Goal: Transaction & Acquisition: Download file/media

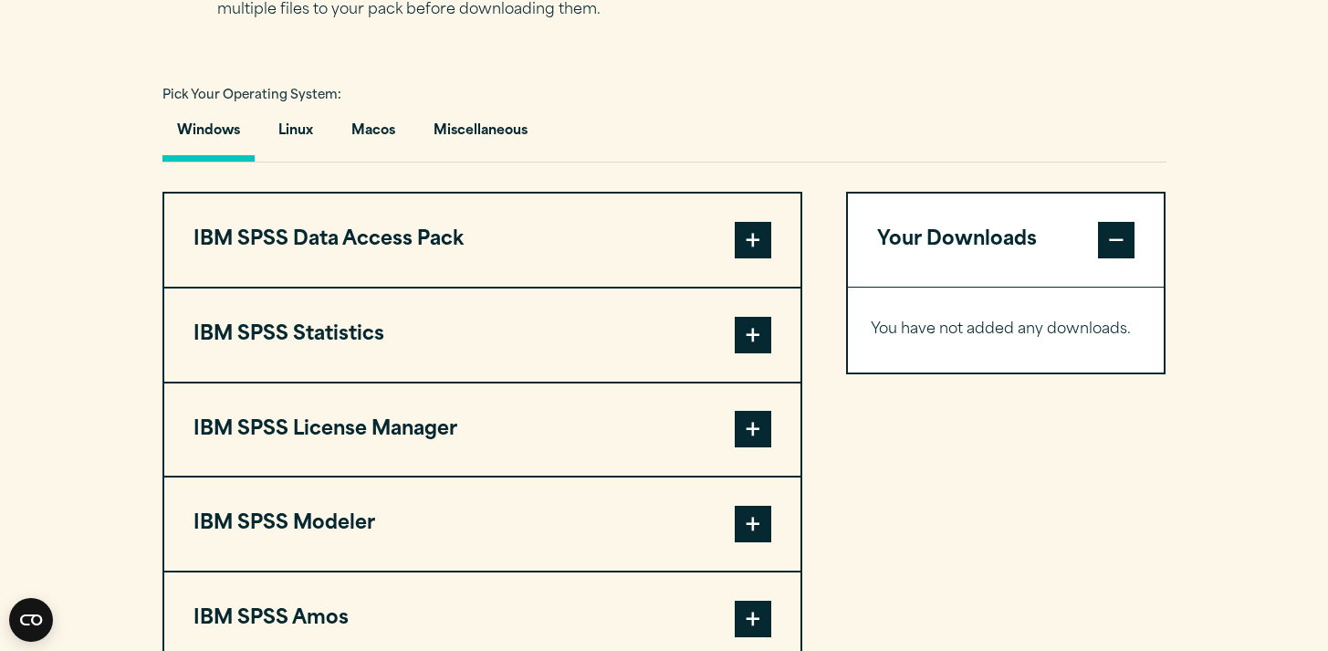
scroll to position [1323, 0]
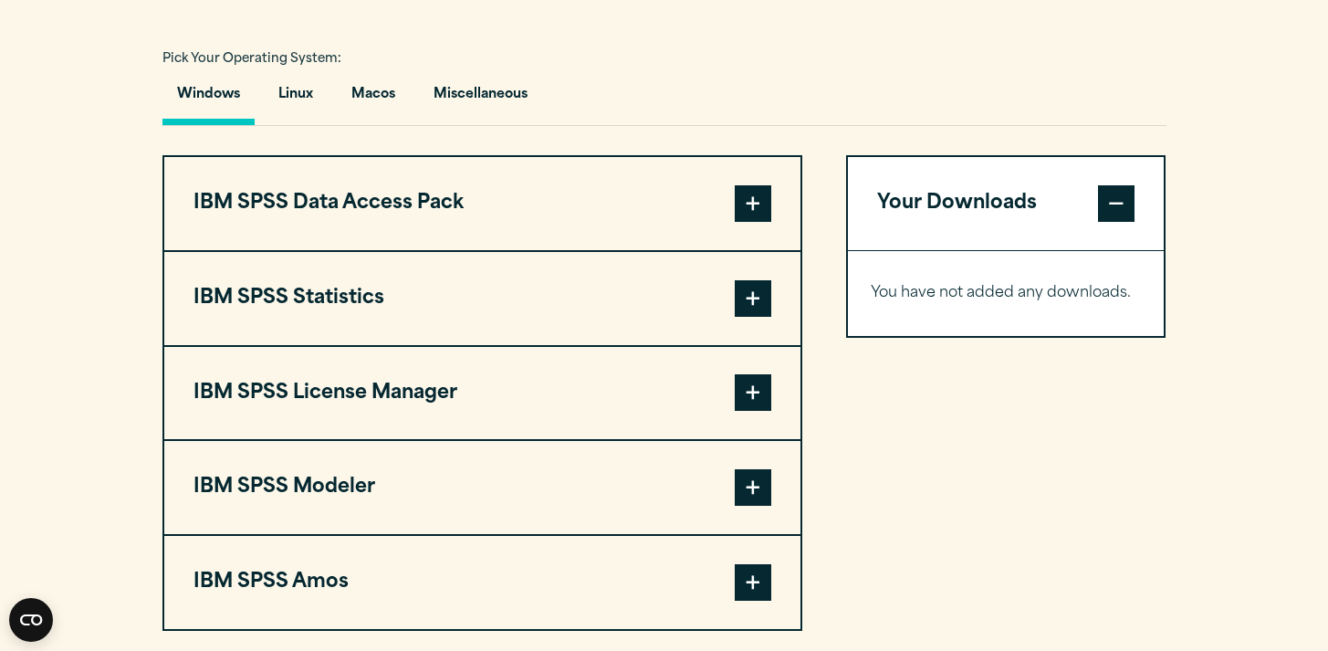
click at [316, 309] on button "IBM SPSS Statistics" at bounding box center [482, 298] width 636 height 93
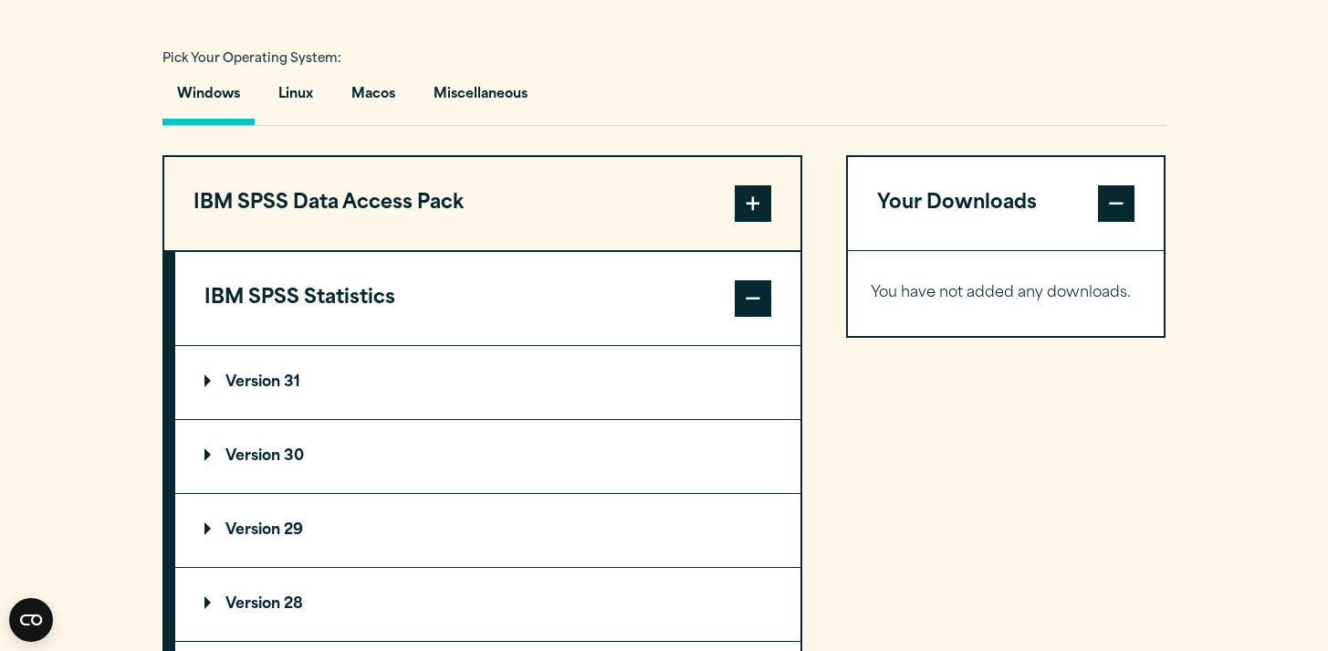
click at [277, 387] on p "Version 31" at bounding box center [252, 382] width 96 height 15
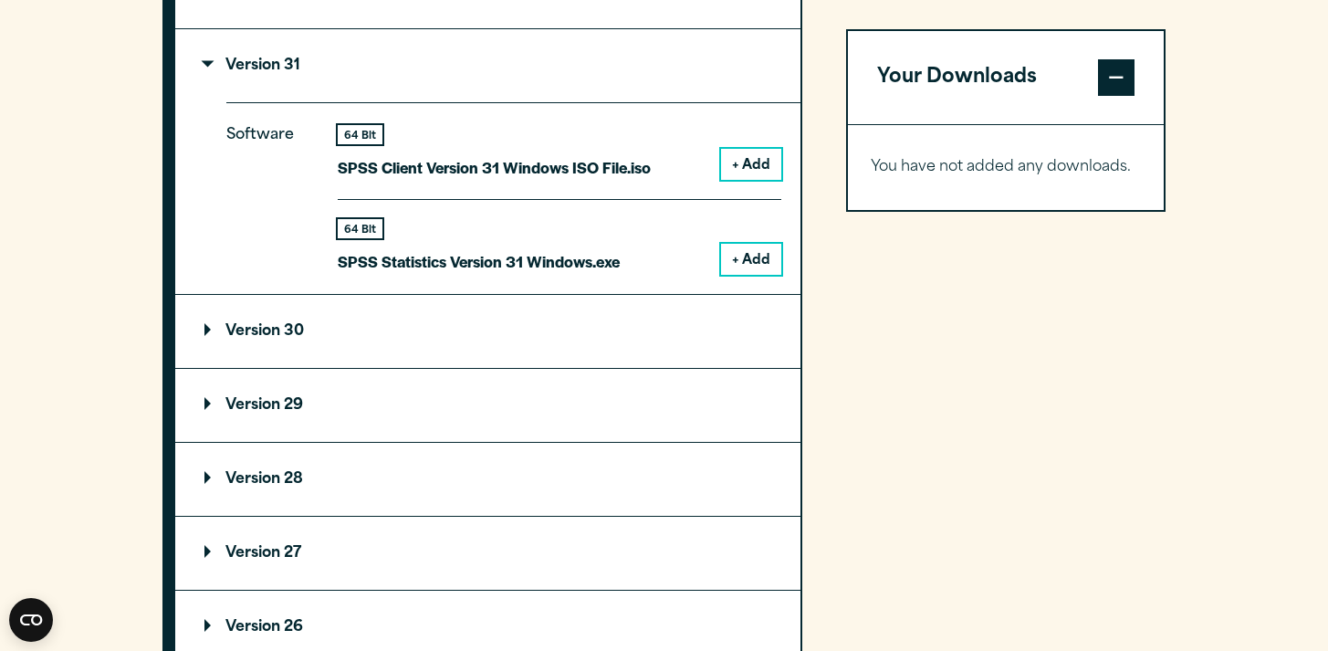
scroll to position [1651, 0]
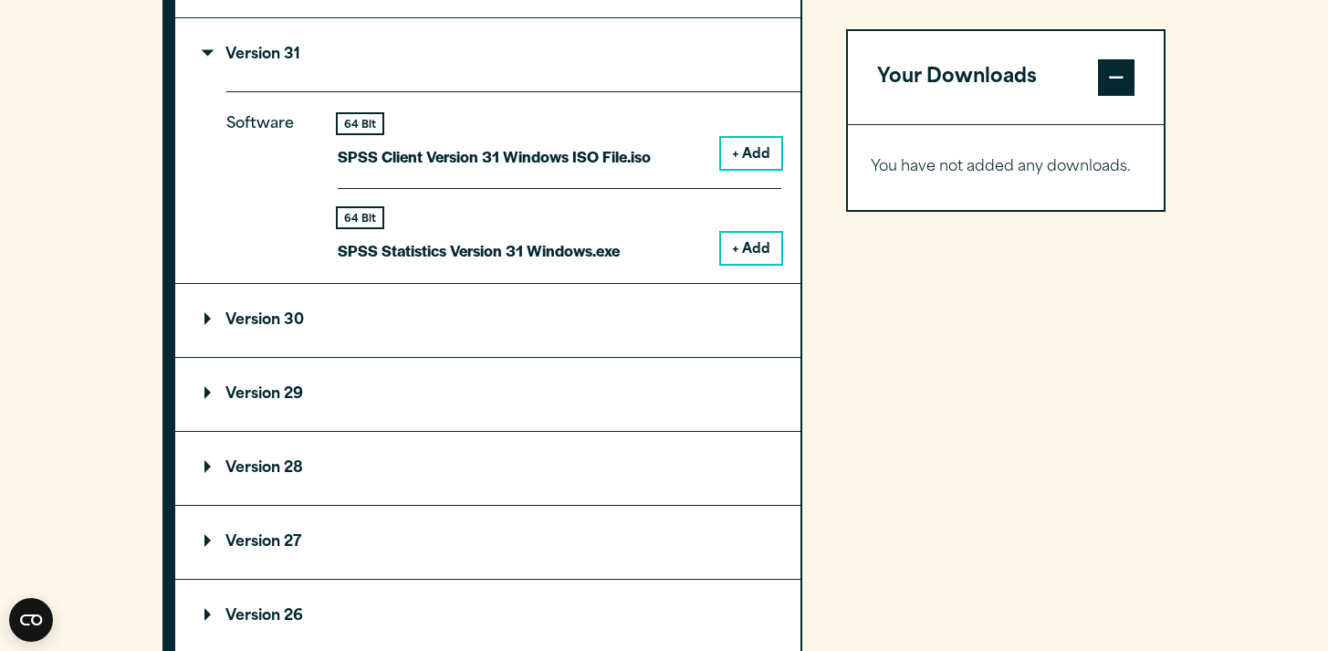
click at [253, 401] on p "Version 29" at bounding box center [253, 394] width 99 height 15
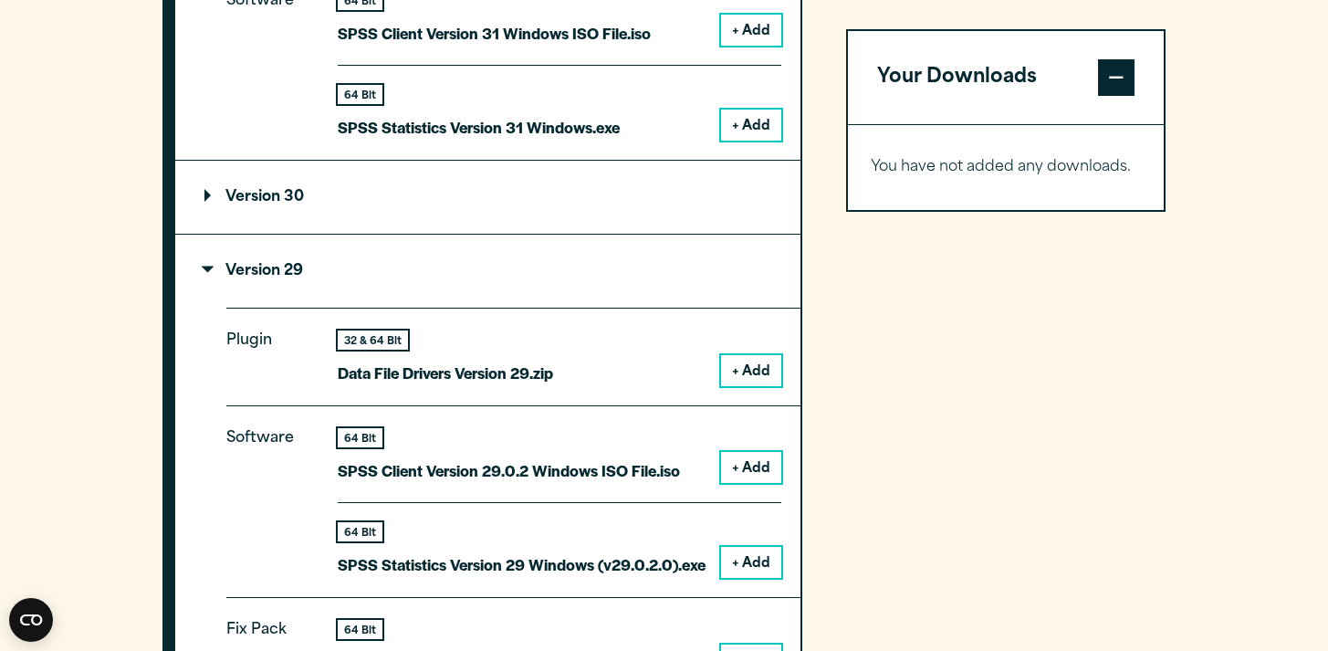
scroll to position [1777, 0]
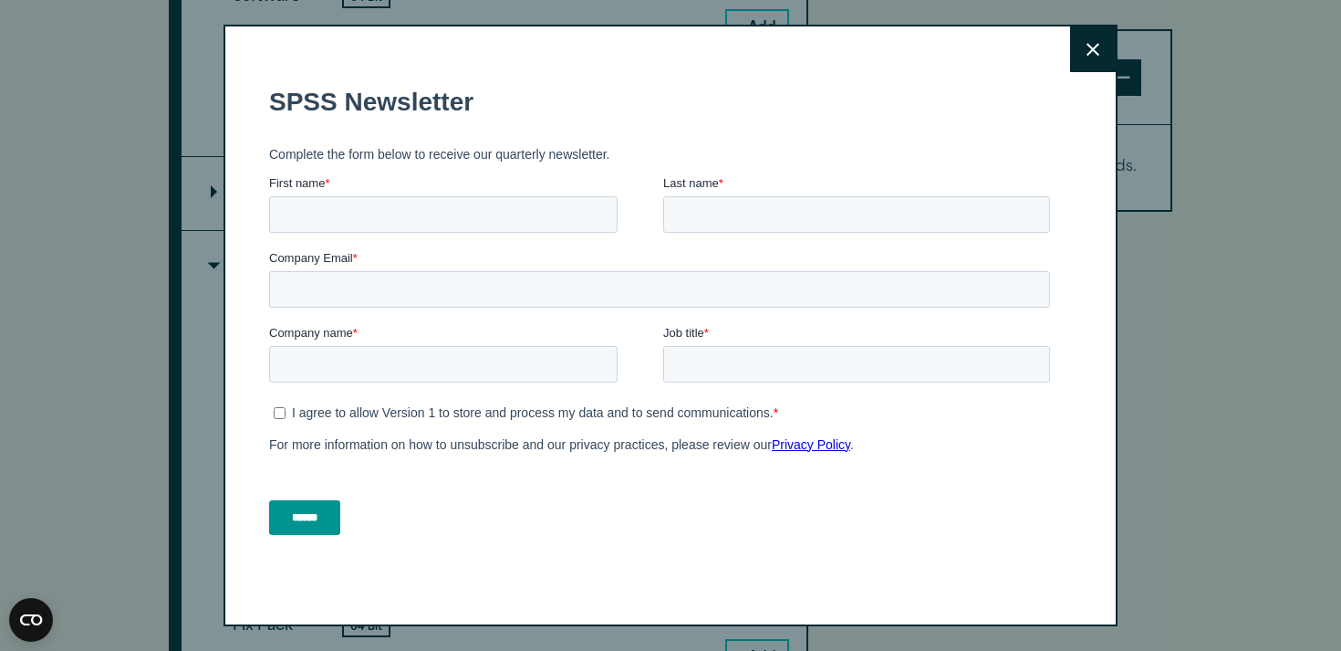
click at [1092, 41] on button "Close" at bounding box center [1093, 49] width 46 height 46
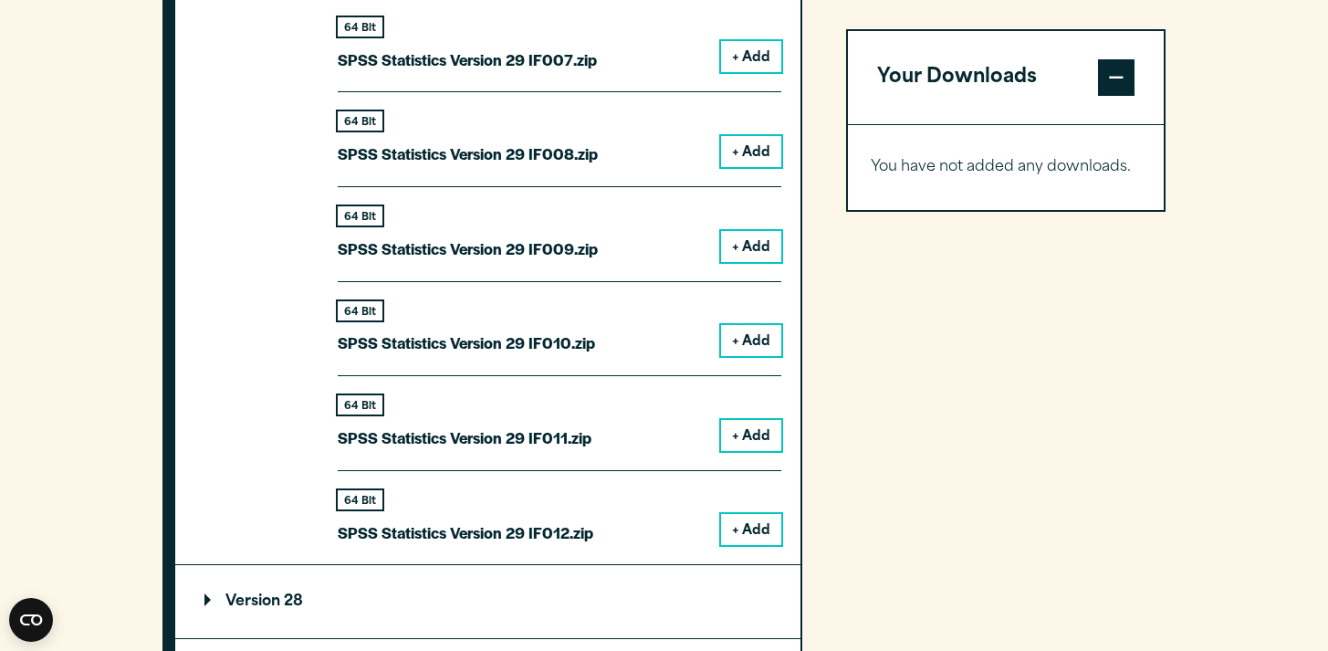
scroll to position [3084, 0]
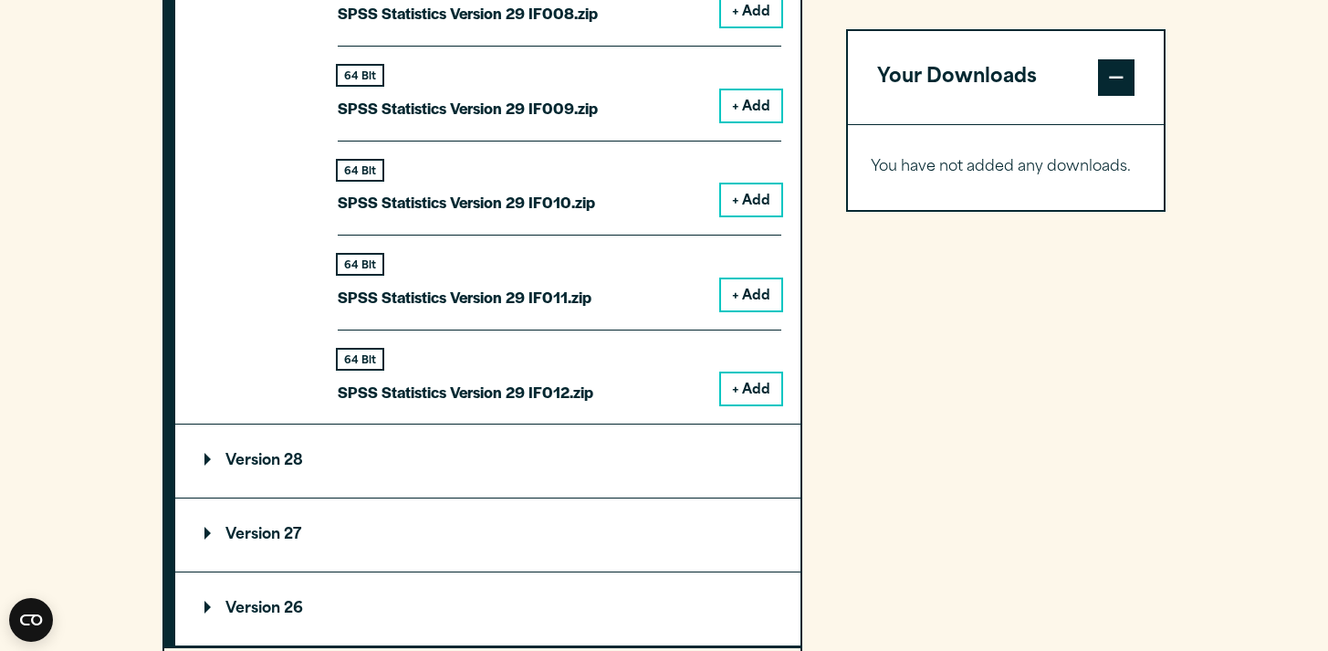
click at [294, 456] on p "Version 28" at bounding box center [253, 460] width 99 height 15
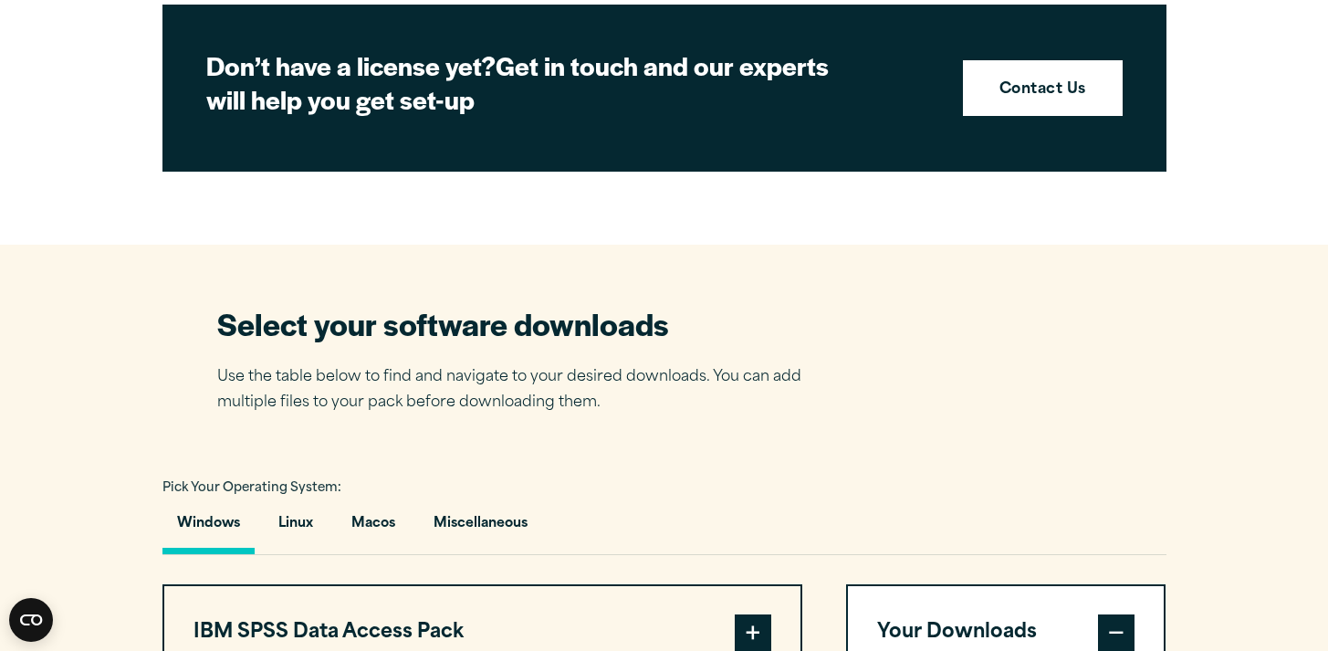
scroll to position [911, 0]
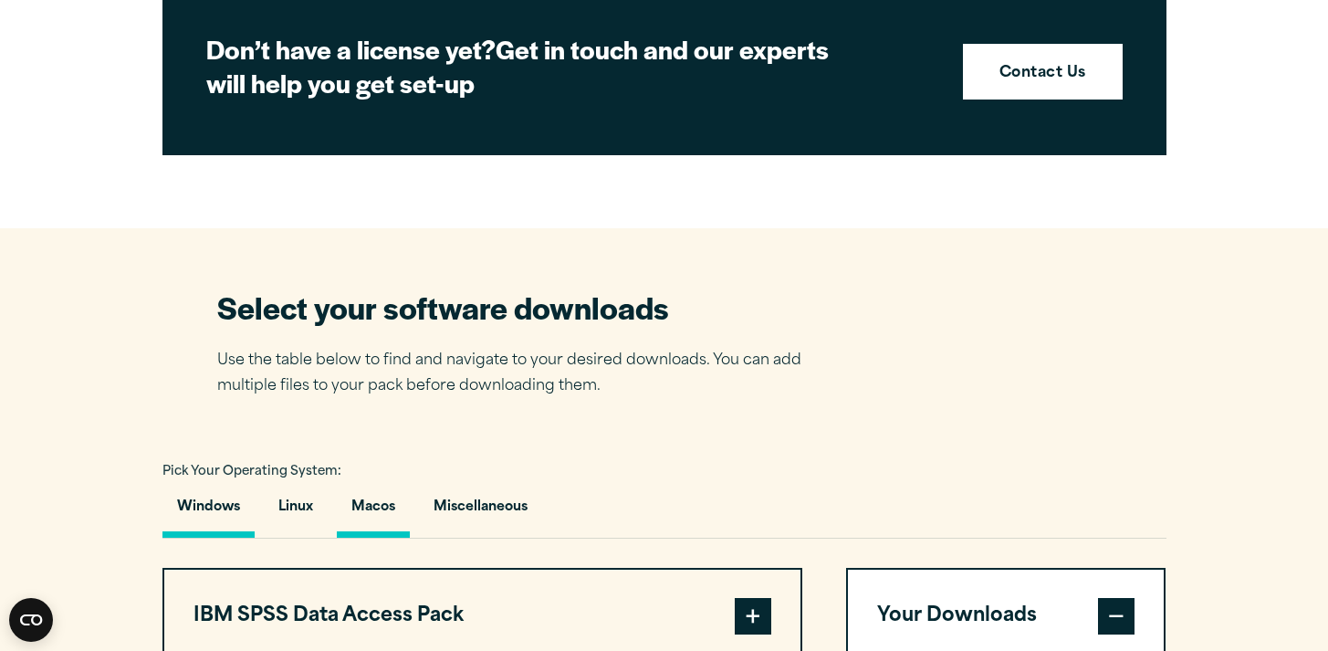
click at [364, 509] on button "Macos" at bounding box center [373, 511] width 73 height 52
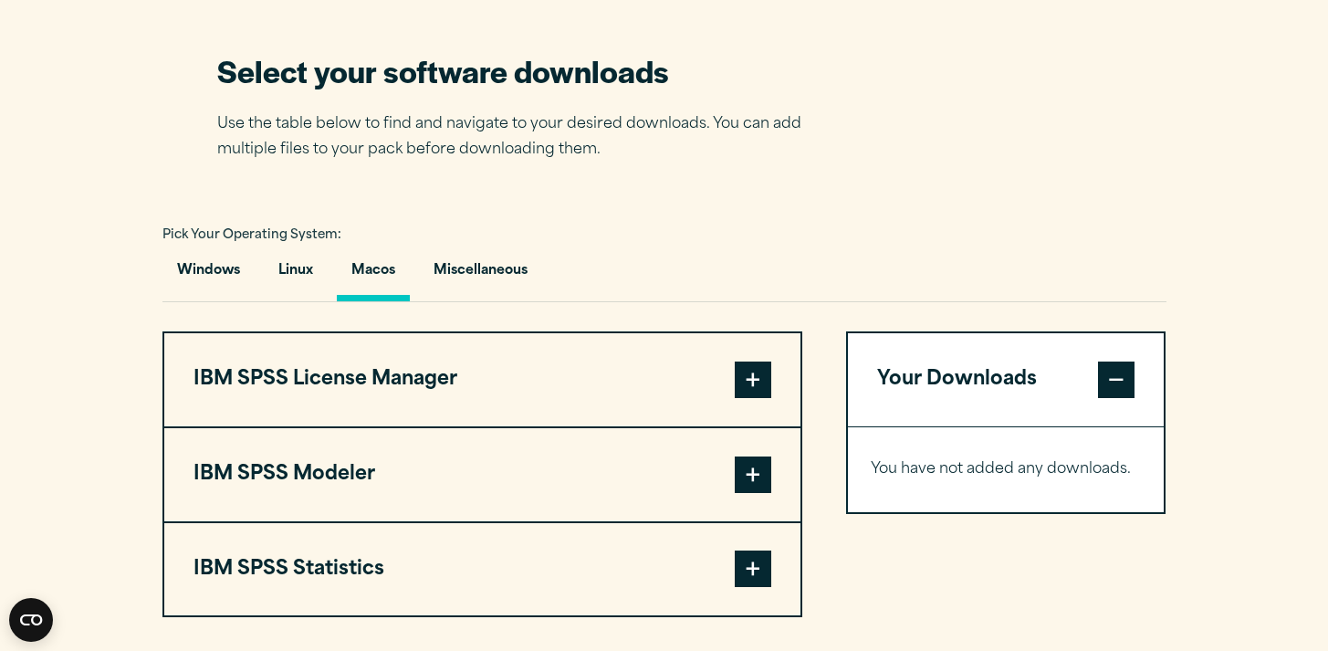
scroll to position [1200, 0]
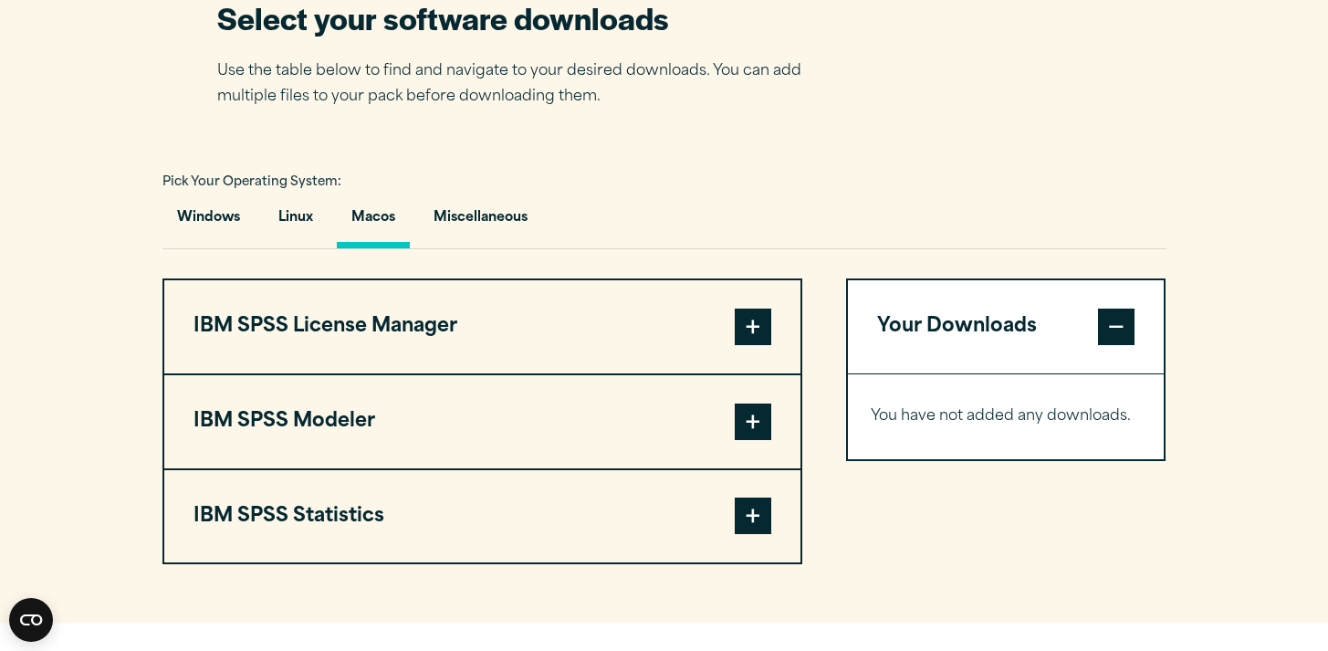
click at [743, 526] on span at bounding box center [752, 515] width 36 height 36
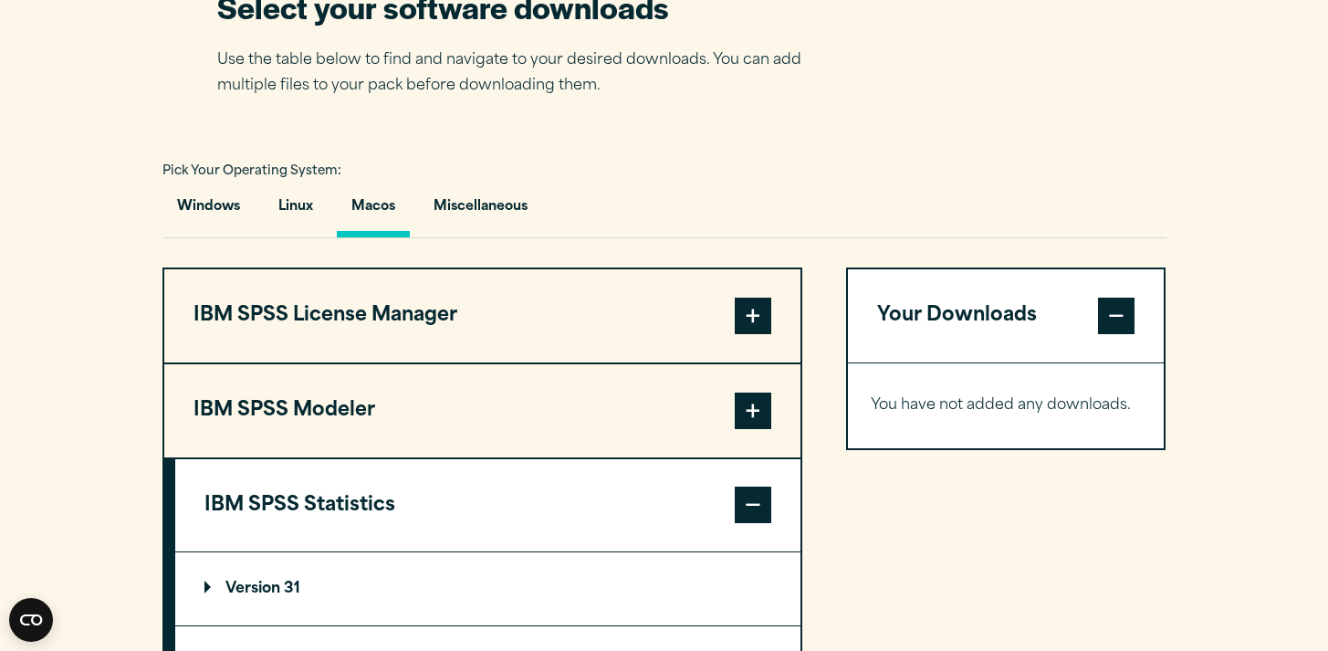
scroll to position [1348, 0]
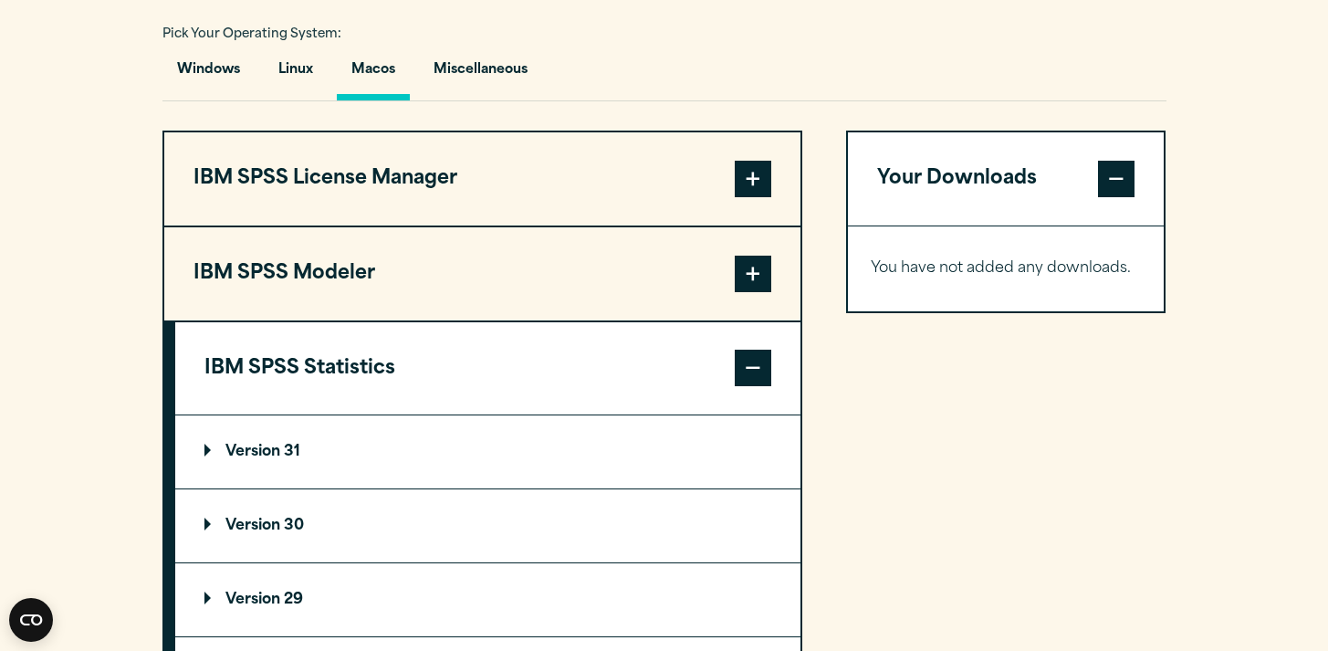
click at [207, 459] on p "Version 31" at bounding box center [252, 451] width 96 height 15
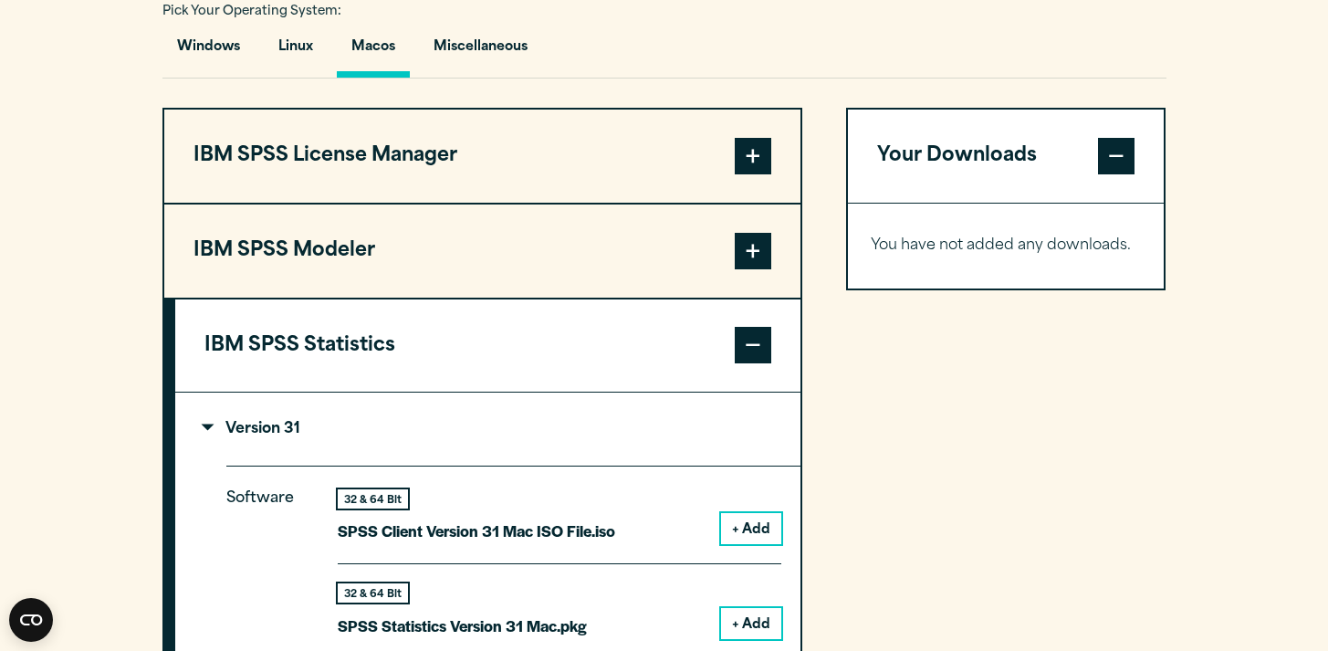
scroll to position [1427, 0]
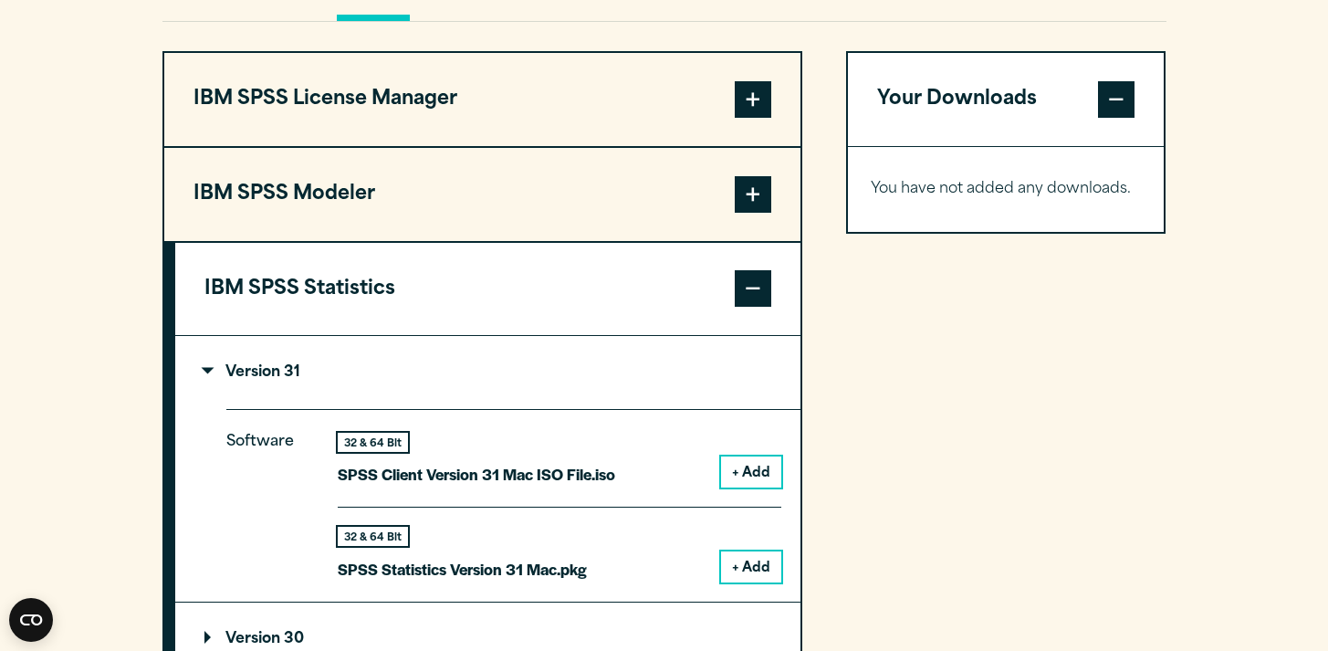
click at [742, 569] on button "+ Add" at bounding box center [751, 566] width 60 height 31
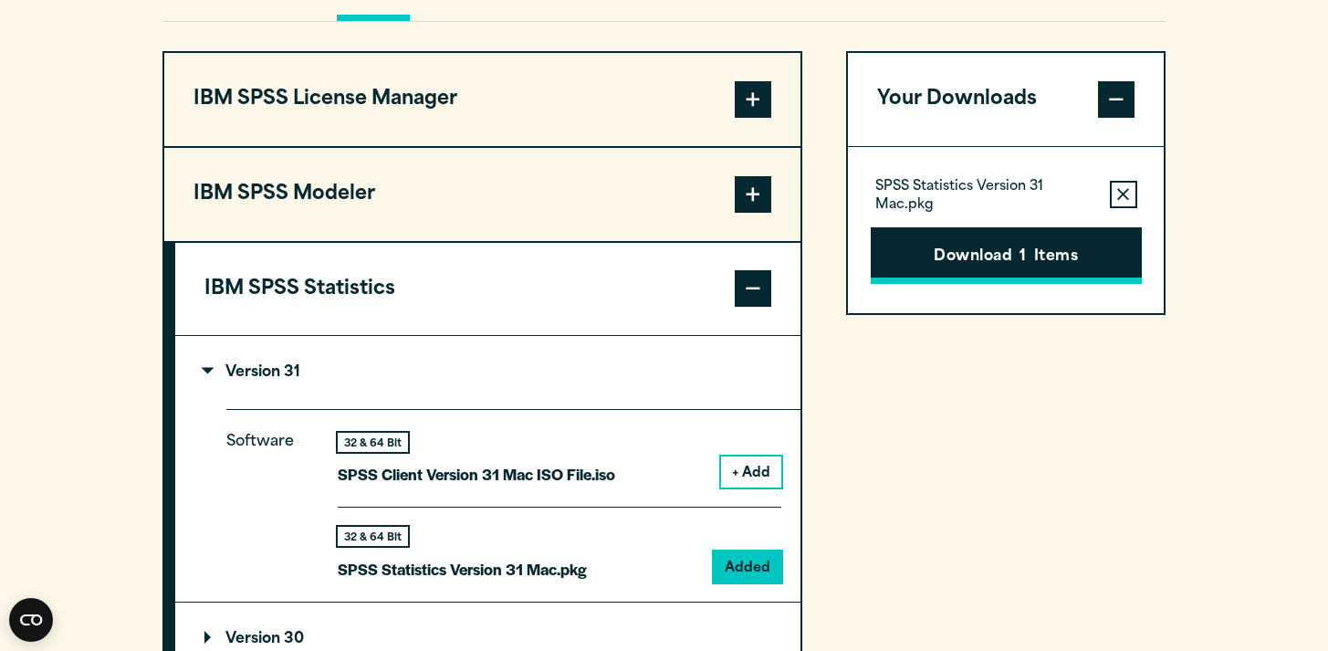
click at [975, 272] on button "Download 1 Items" at bounding box center [1005, 255] width 271 height 57
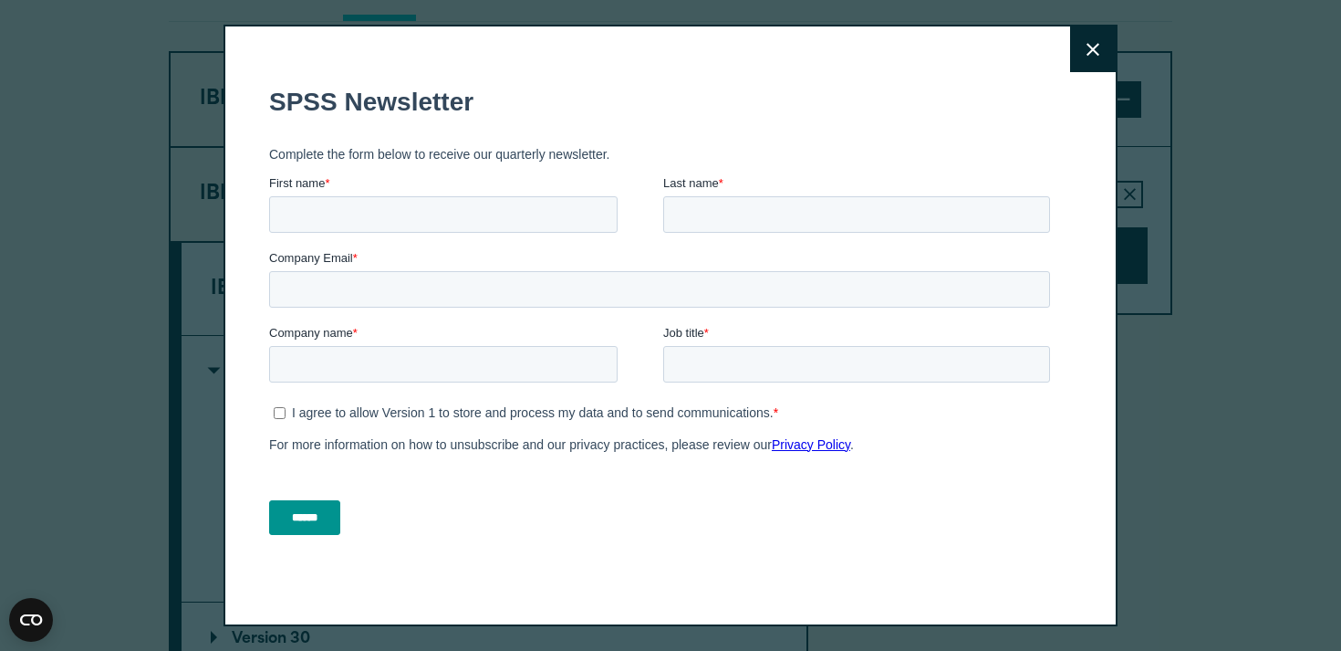
click at [1089, 51] on icon at bounding box center [1093, 50] width 13 height 14
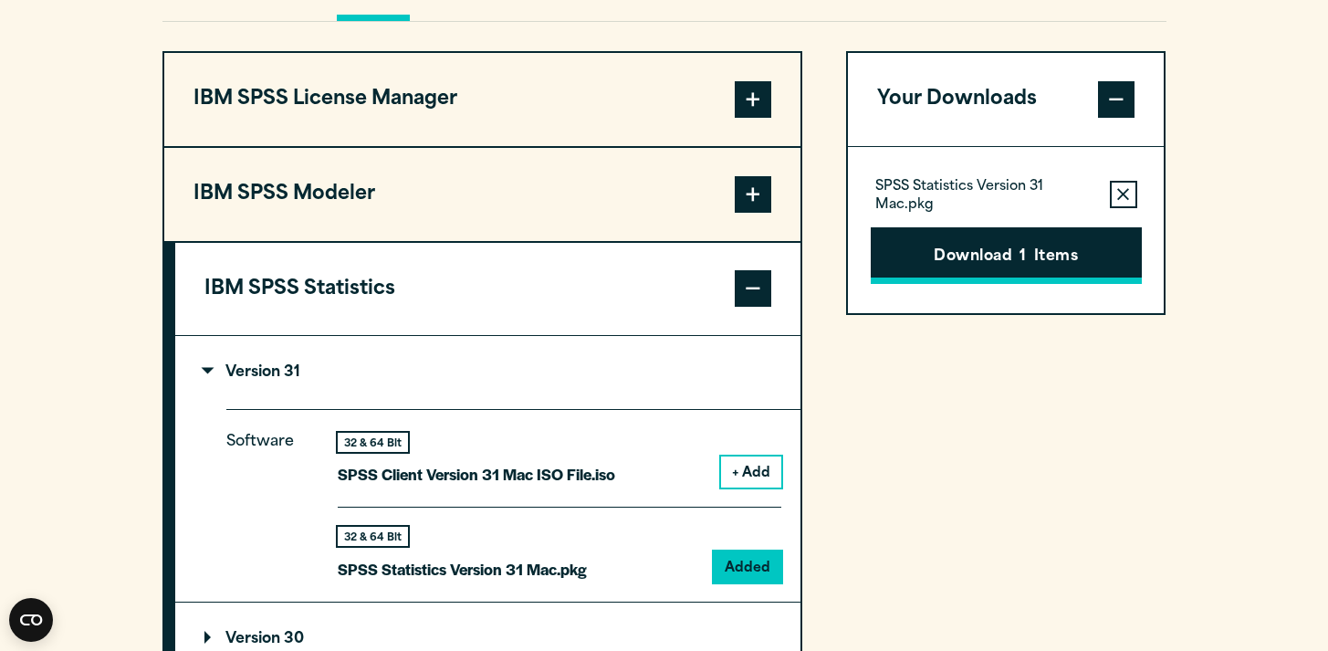
click at [1047, 258] on button "Download 1 Items" at bounding box center [1005, 255] width 271 height 57
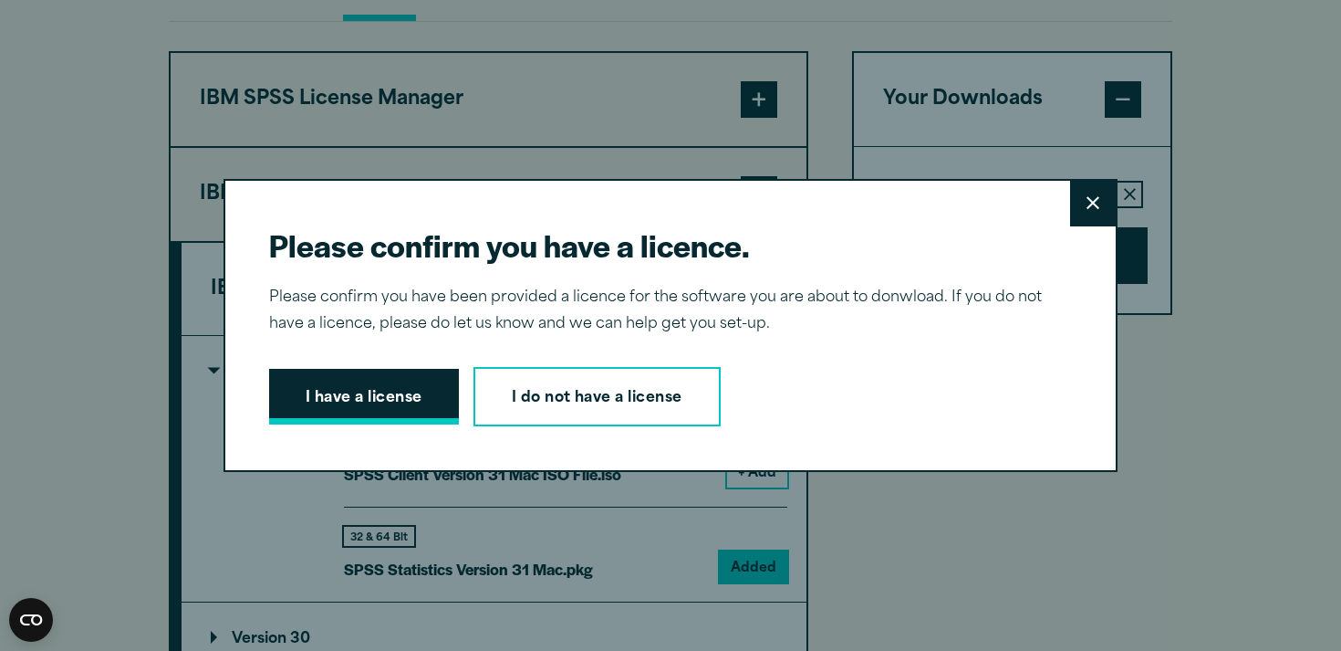
click at [379, 403] on button "I have a license" at bounding box center [364, 397] width 190 height 57
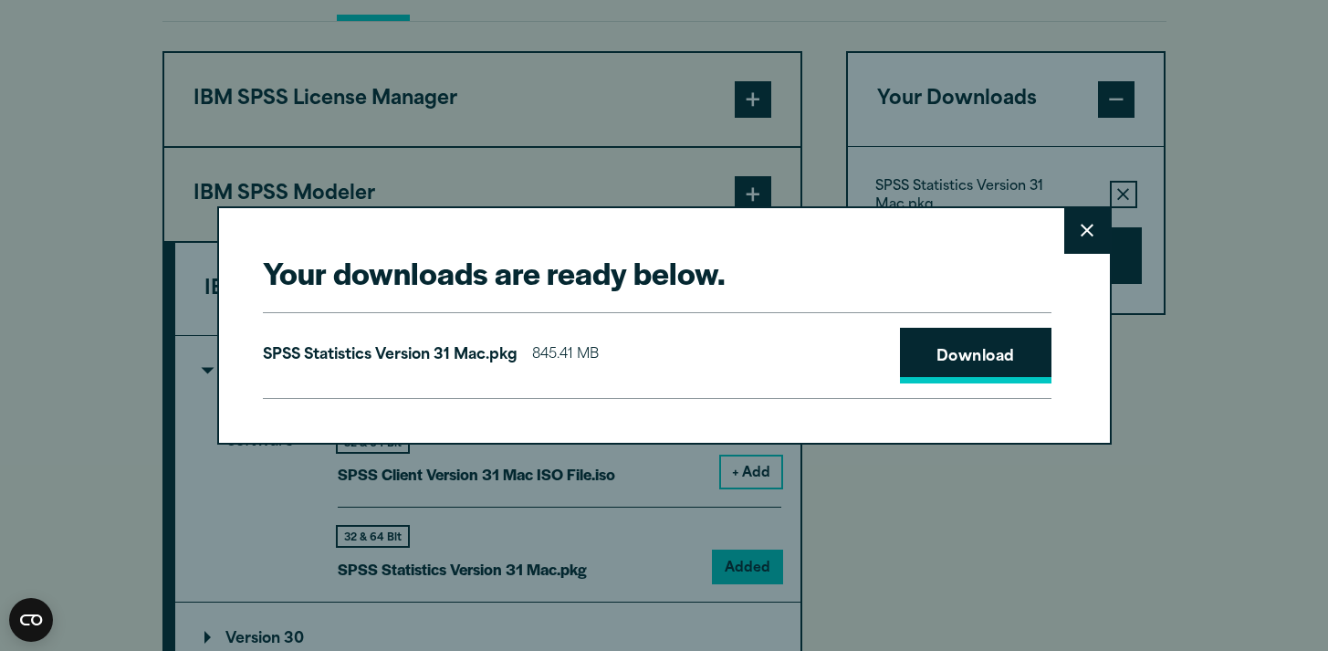
click at [979, 359] on link "Download" at bounding box center [975, 356] width 151 height 57
